Goal: Use online tool/utility

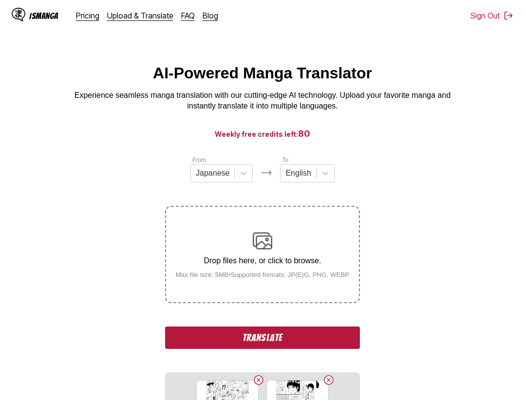
drag, startPoint x: 291, startPoint y: 339, endPoint x: 362, endPoint y: 374, distance: 78.8
click at [292, 339] on button "Translate" at bounding box center [262, 338] width 195 height 22
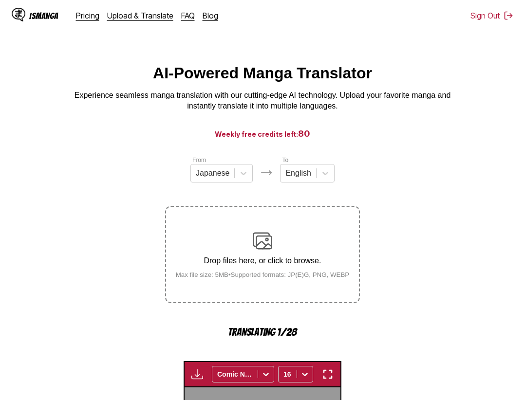
scroll to position [303, 0]
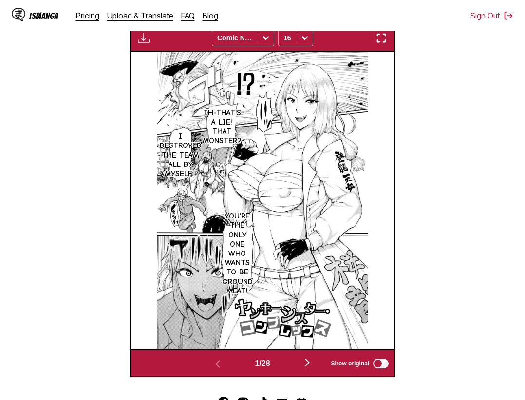
click at [385, 36] on img "button" at bounding box center [381, 38] width 12 height 12
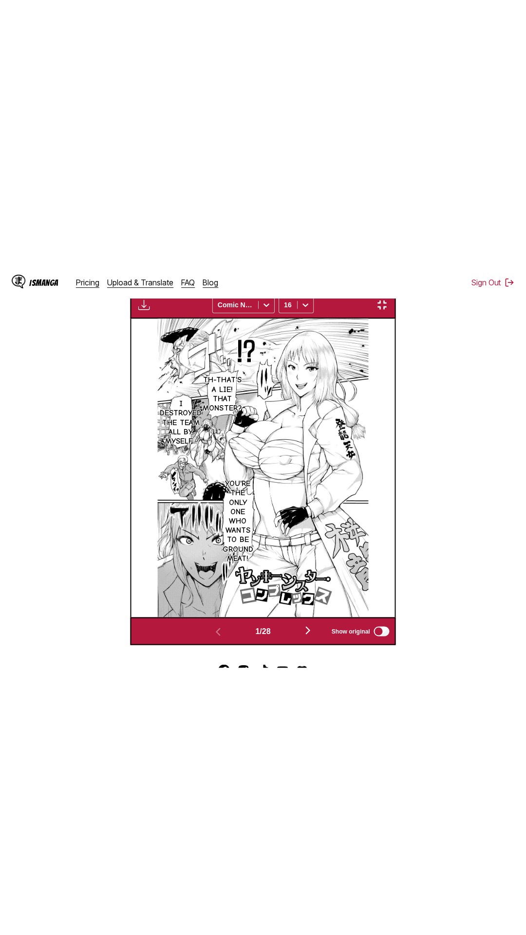
scroll to position [61, 0]
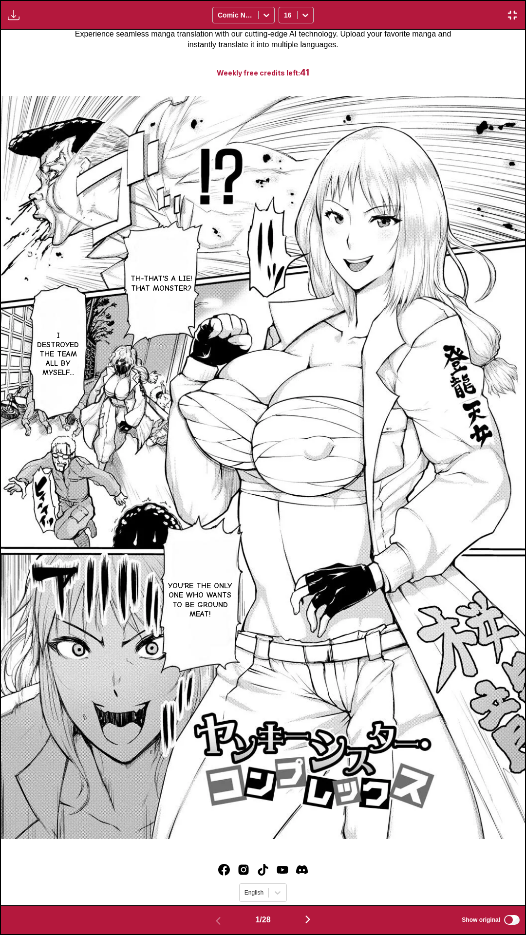
click at [413, 62] on div "Th-That's a lie! That monster? I destroyed the team all by myself... You're the…" at bounding box center [263, 468] width 524 height 876
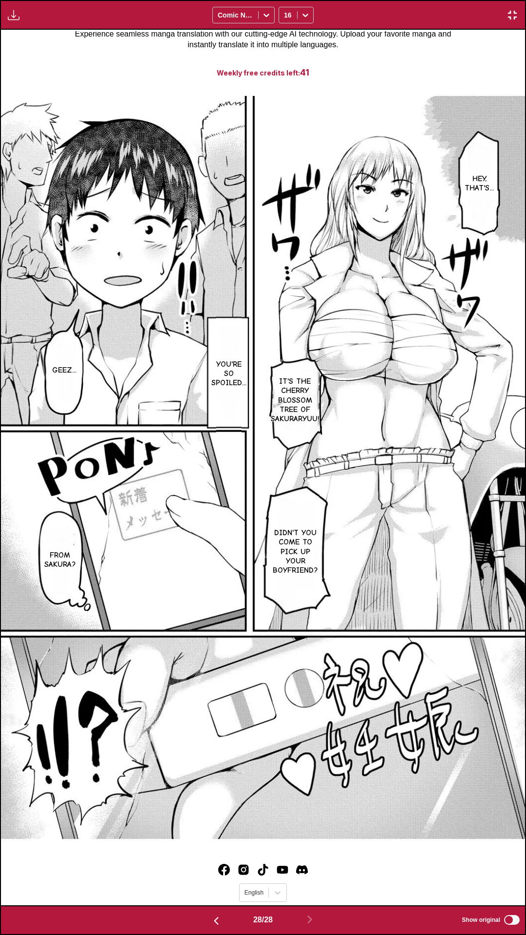
scroll to position [0, 14148]
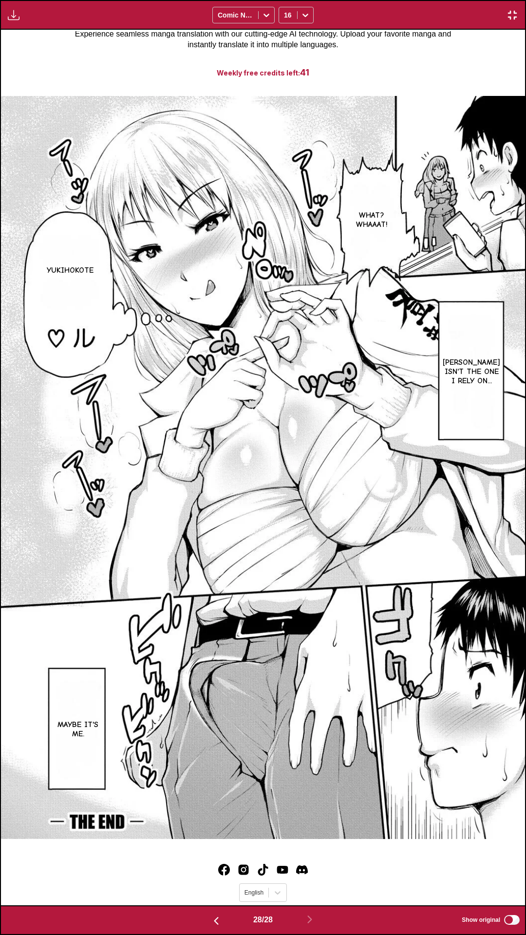
click at [465, 30] on div "What? Whaaat! Yukihokote Sakura isn't the one I rely on... Maybe it's me." at bounding box center [263, 468] width 524 height 876
click at [462, 55] on div "What? Whaaat! Yukihokote Sakura isn't the one I rely on... Maybe it's me." at bounding box center [263, 468] width 524 height 876
click at [308, 73] on div "What? Whaaat! Yukihokote Sakura isn't the one I rely on... Maybe it's me." at bounding box center [263, 468] width 524 height 876
click at [512, 20] on img "button" at bounding box center [512, 15] width 12 height 12
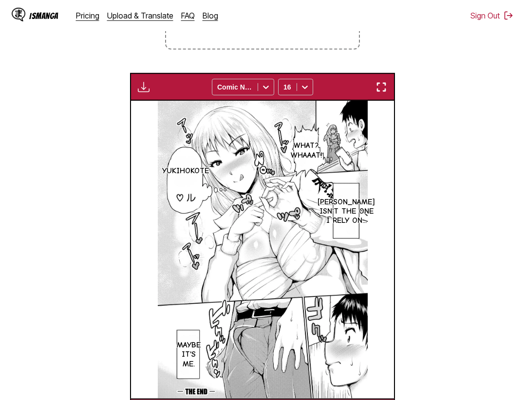
scroll to position [372, 0]
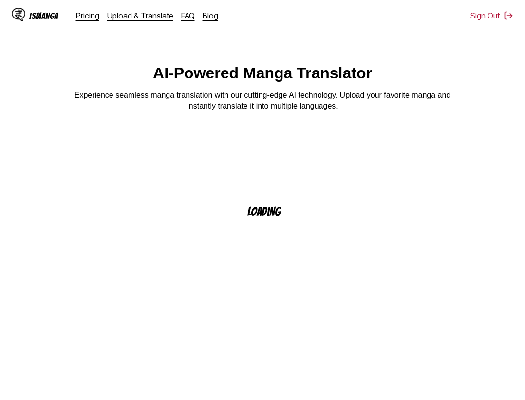
scroll to position [29, 0]
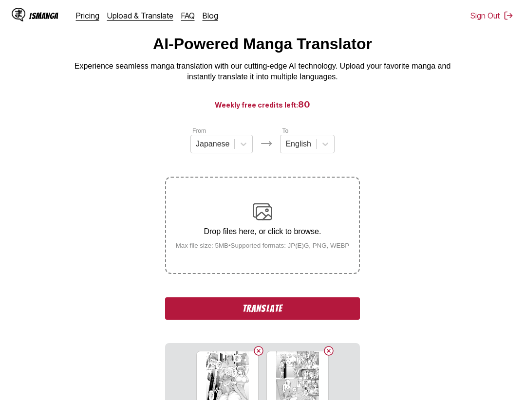
click at [284, 316] on button "Translate" at bounding box center [262, 309] width 195 height 22
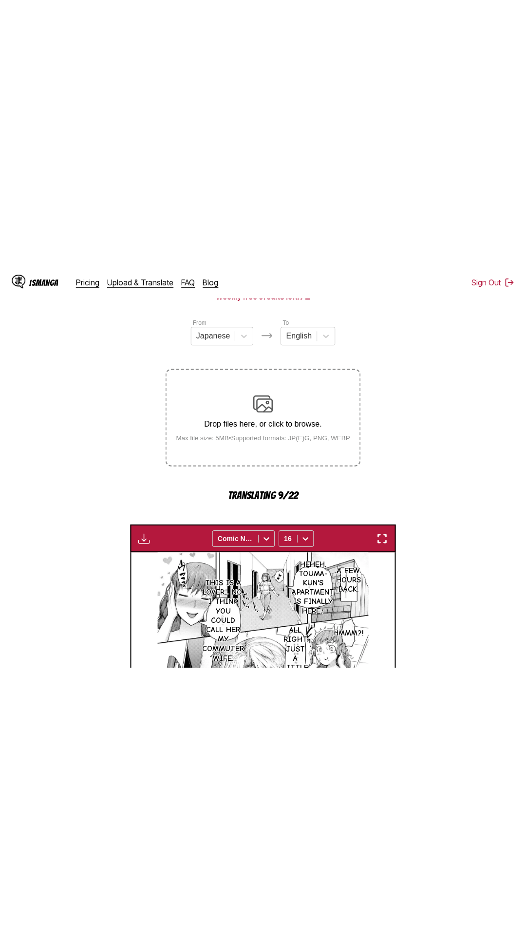
scroll to position [55, 0]
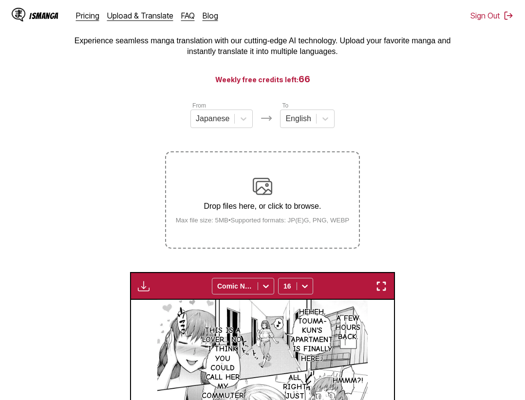
click at [379, 286] on img "button" at bounding box center [381, 287] width 12 height 12
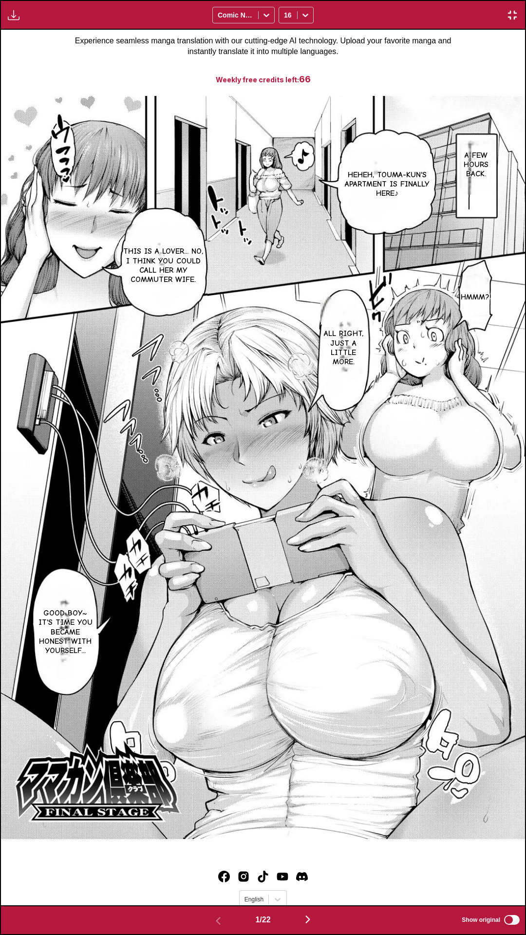
click at [427, 64] on div "A few hours back. [PERSON_NAME], Touma-kun's apartment is finally here♪ Hmmm?! …" at bounding box center [263, 468] width 524 height 876
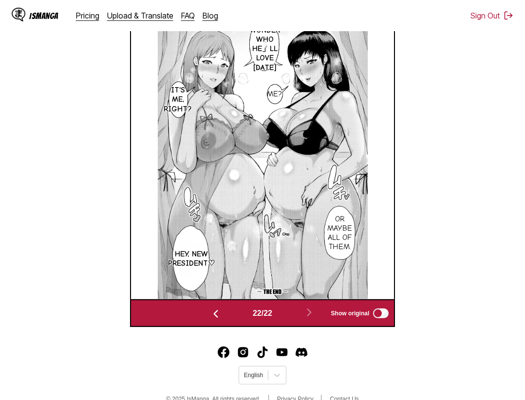
scroll to position [372, 0]
